Goal: Transaction & Acquisition: Purchase product/service

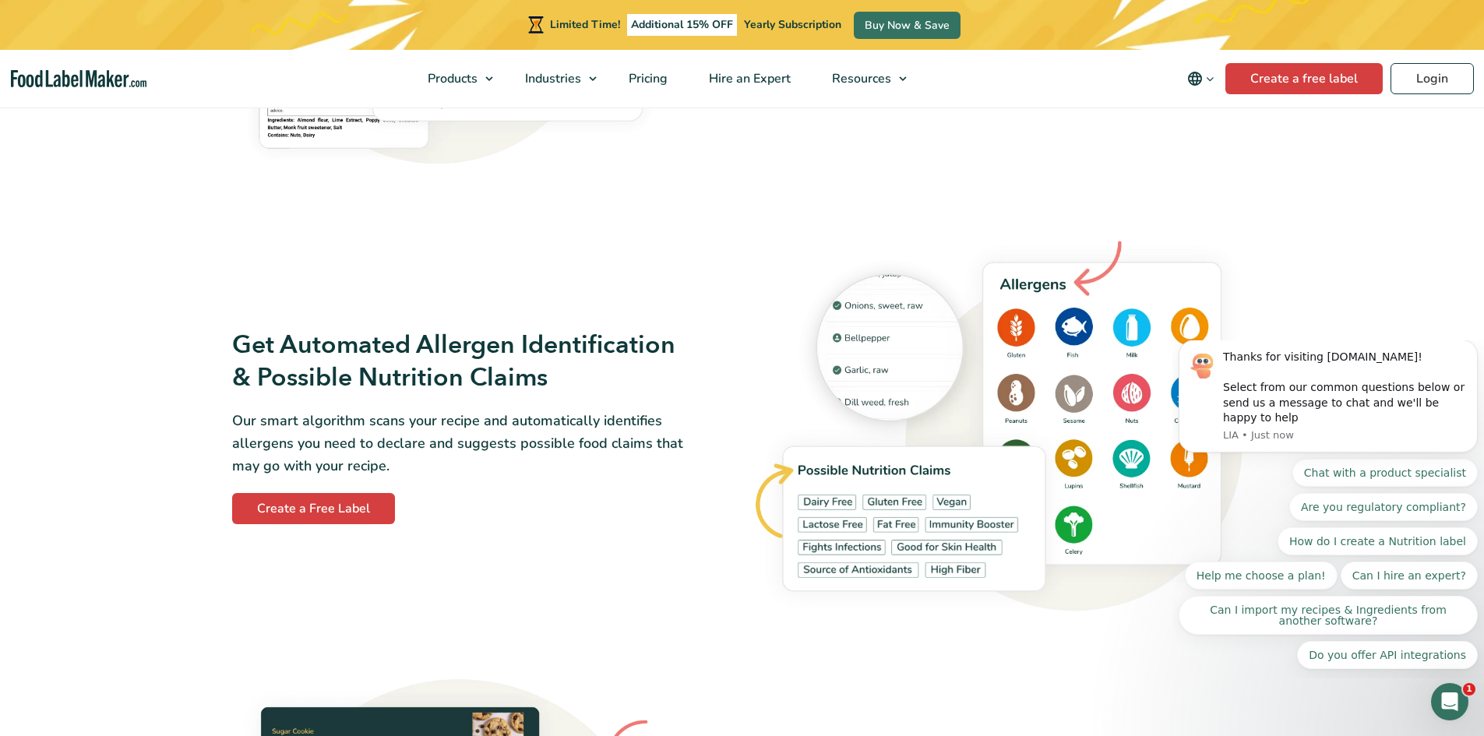
scroll to position [1636, 0]
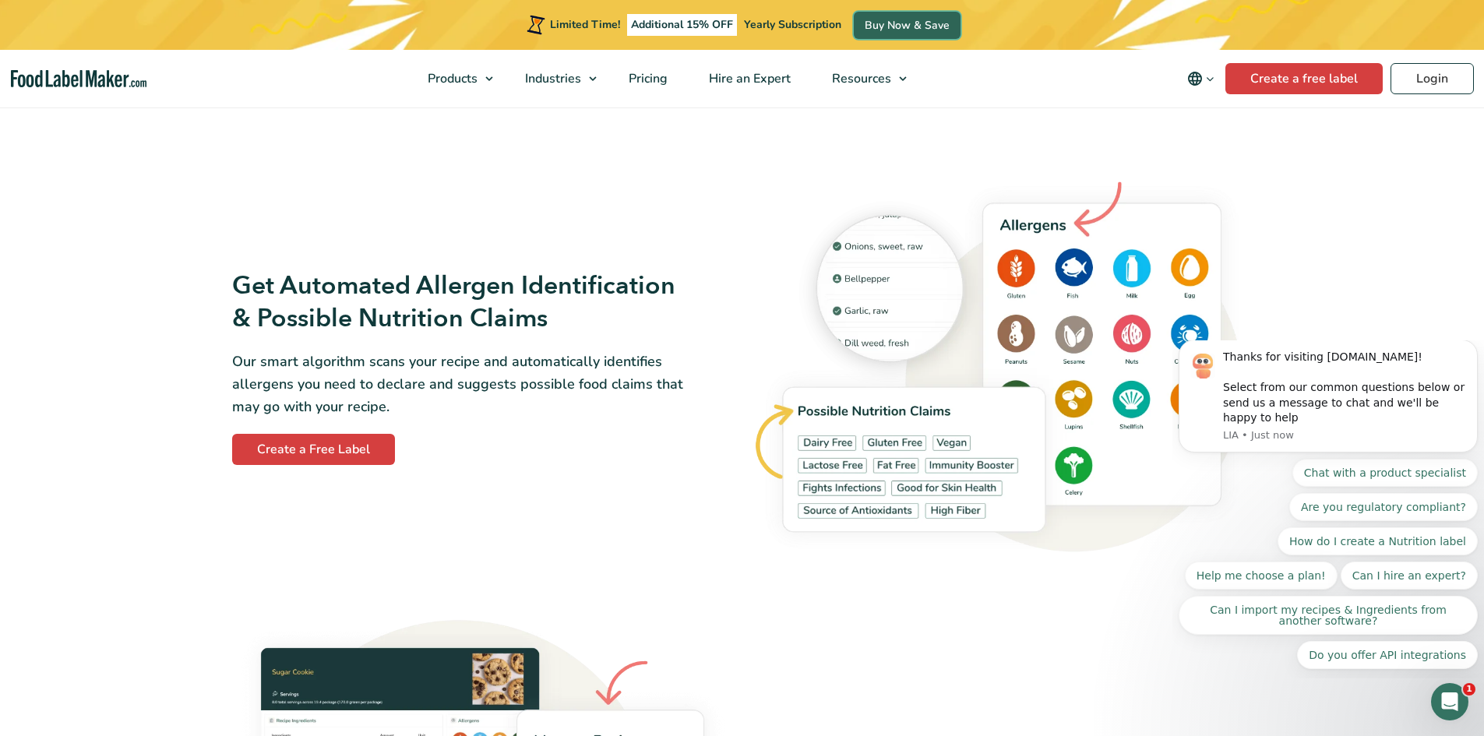
click at [868, 31] on link "Buy Now & Save" at bounding box center [907, 25] width 107 height 27
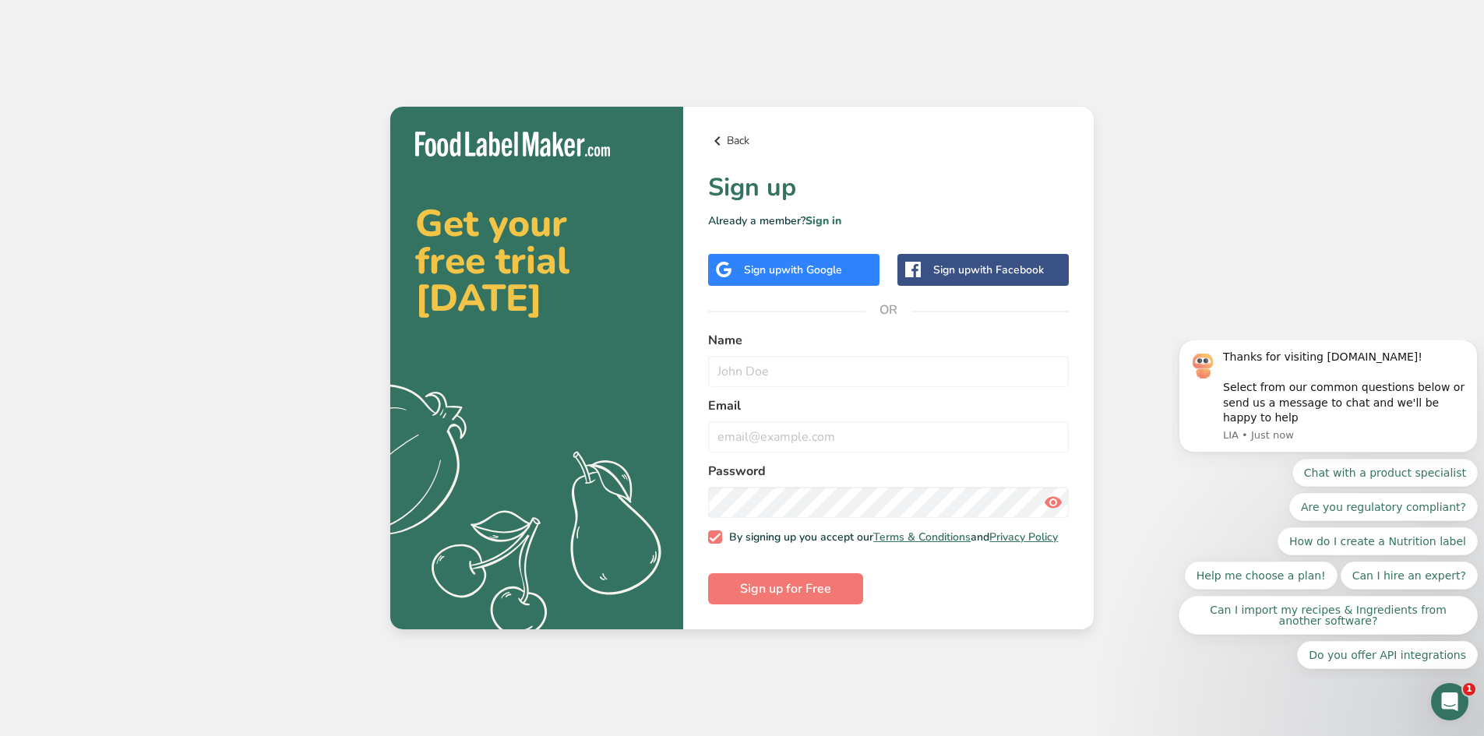
click at [716, 134] on icon at bounding box center [717, 141] width 19 height 28
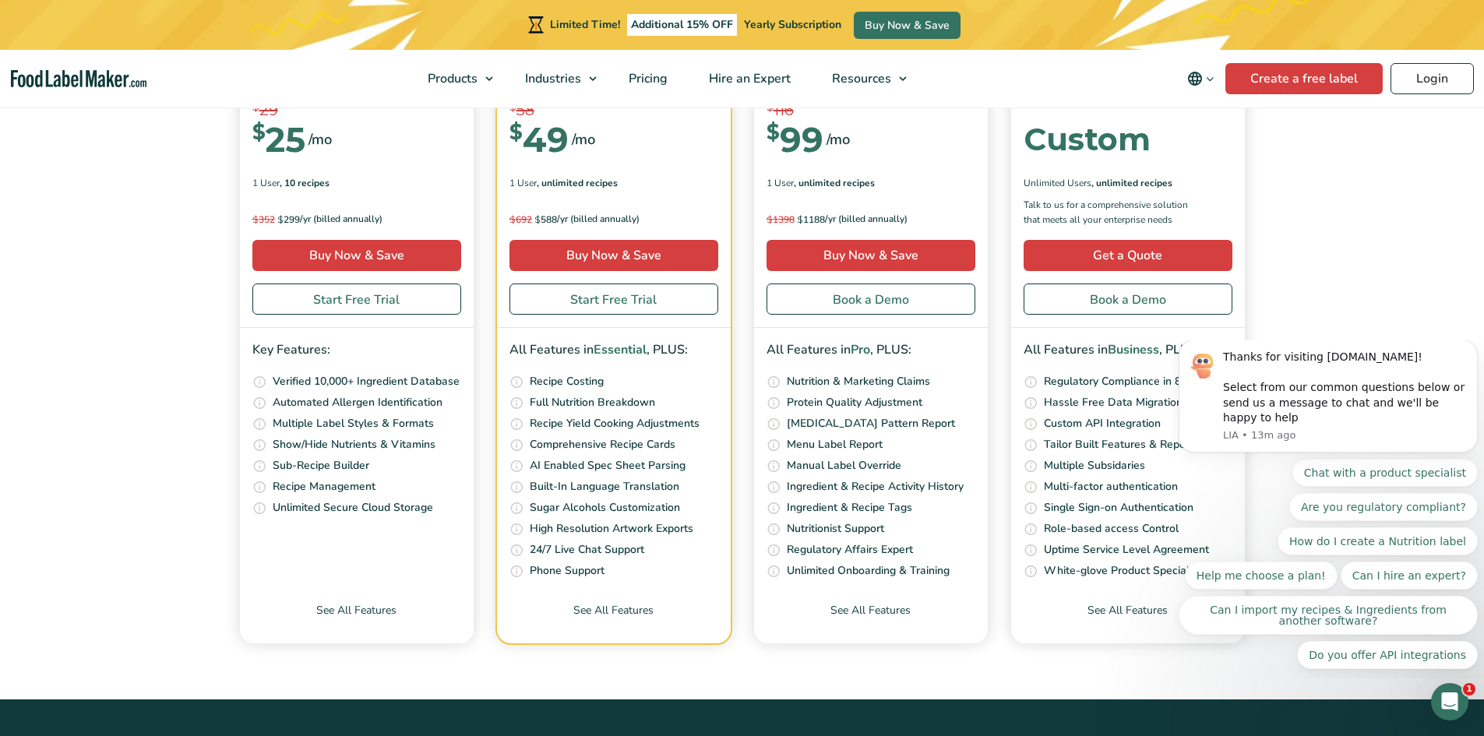
scroll to position [5686, 0]
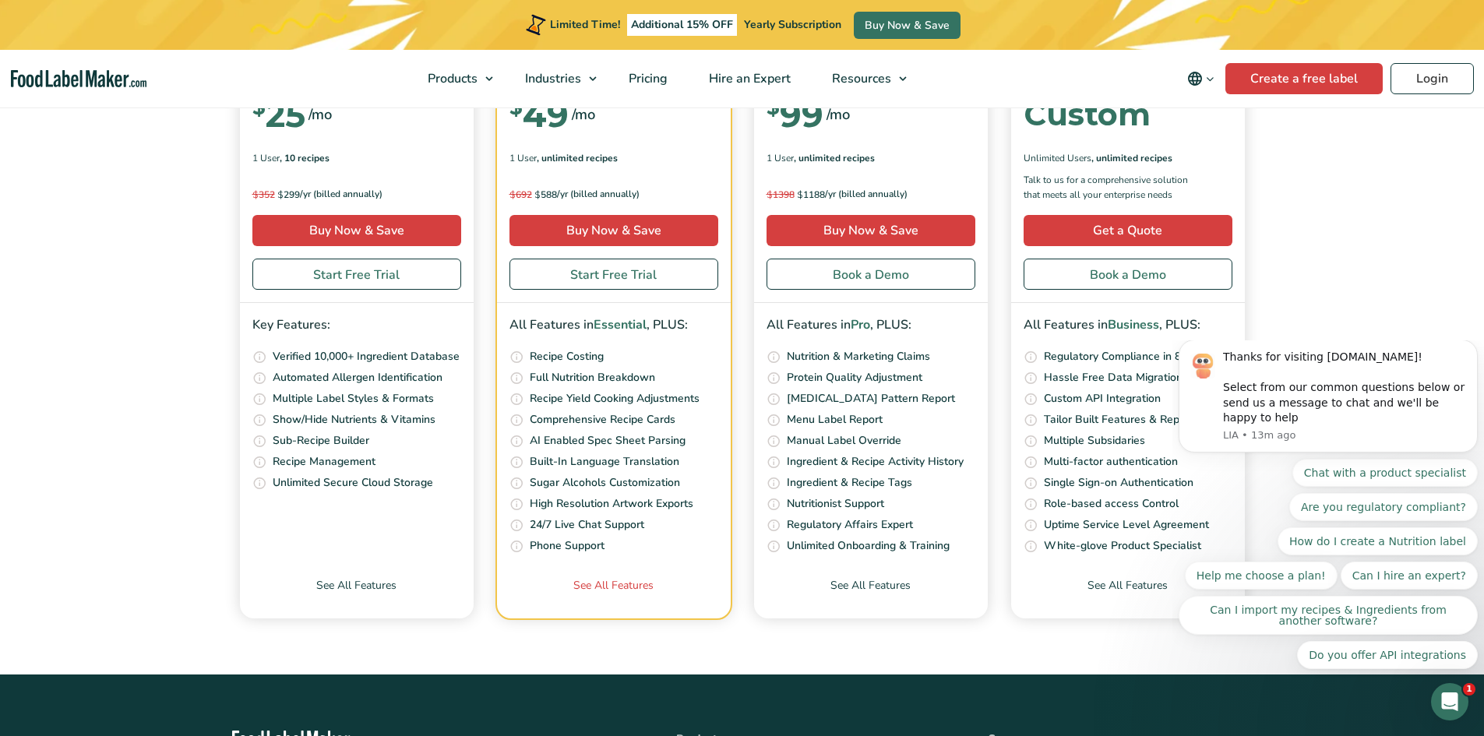
click at [617, 579] on link "See All Features" at bounding box center [614, 597] width 234 height 41
